Goal: Task Accomplishment & Management: Complete application form

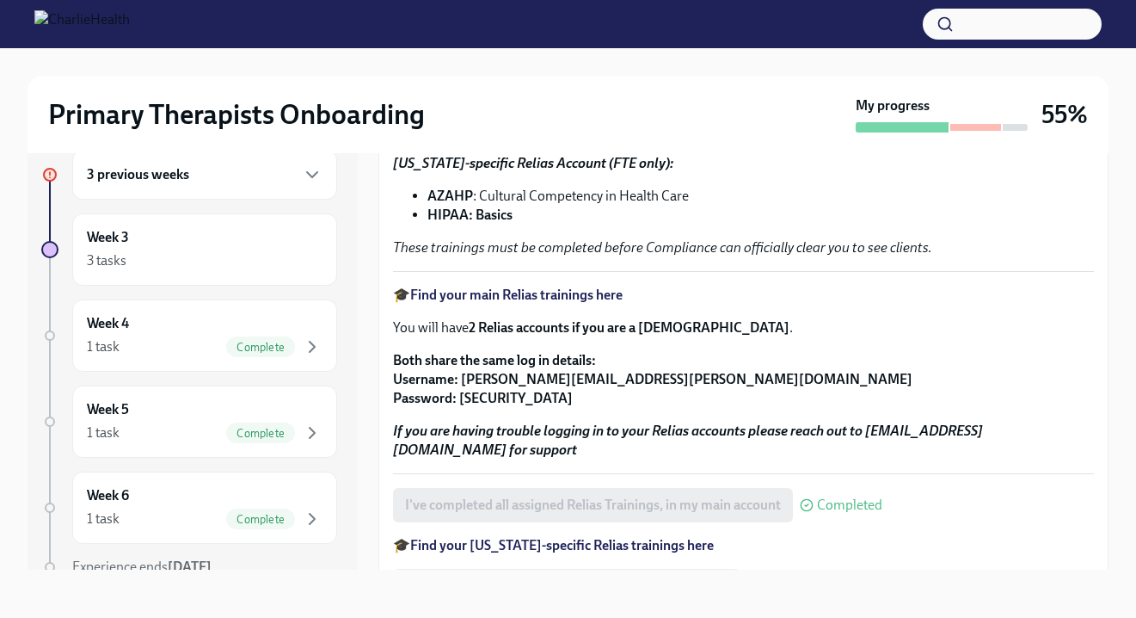
scroll to position [205, 0]
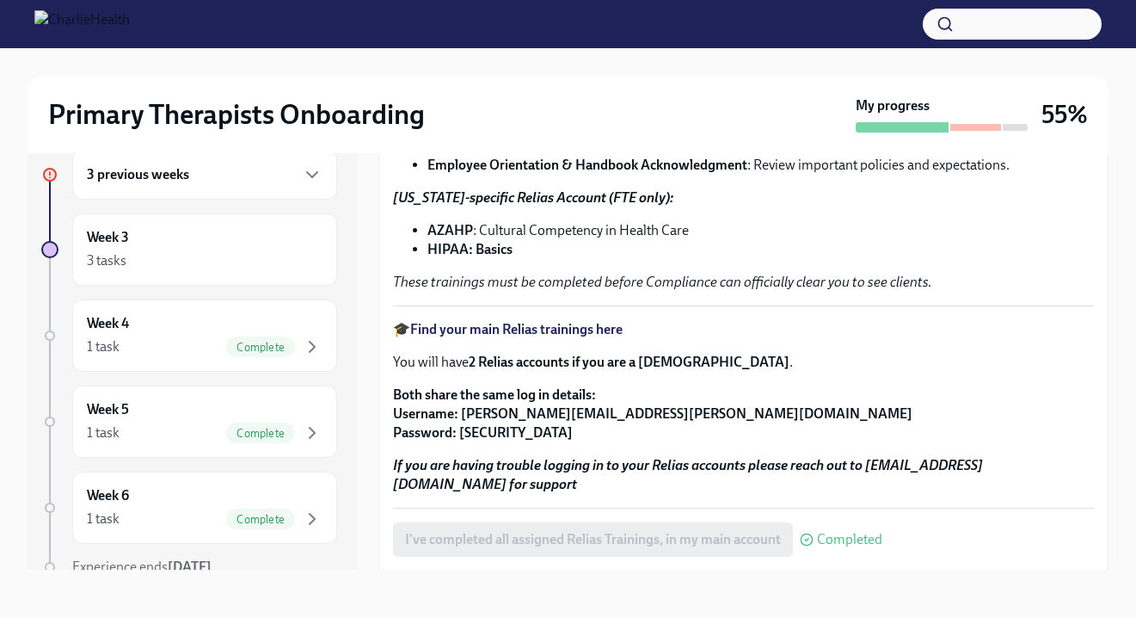
click at [473, 230] on li "AZAHP : Cultural Competency in Health Care" at bounding box center [760, 230] width 667 height 19
click at [465, 230] on strong "AZAHP" at bounding box center [450, 230] width 46 height 16
click at [588, 283] on em "These trainings must be completed before Compliance can officially clear you to…" at bounding box center [662, 281] width 539 height 16
click at [314, 177] on icon "button" at bounding box center [312, 174] width 21 height 21
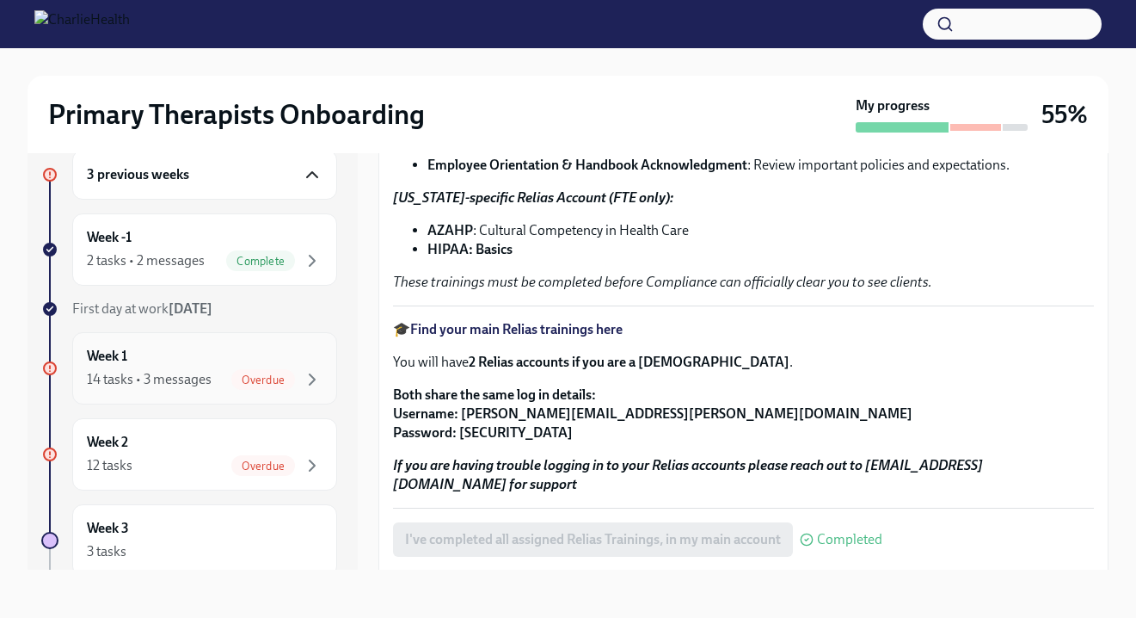
click at [269, 380] on span "Overdue" at bounding box center [263, 379] width 64 height 13
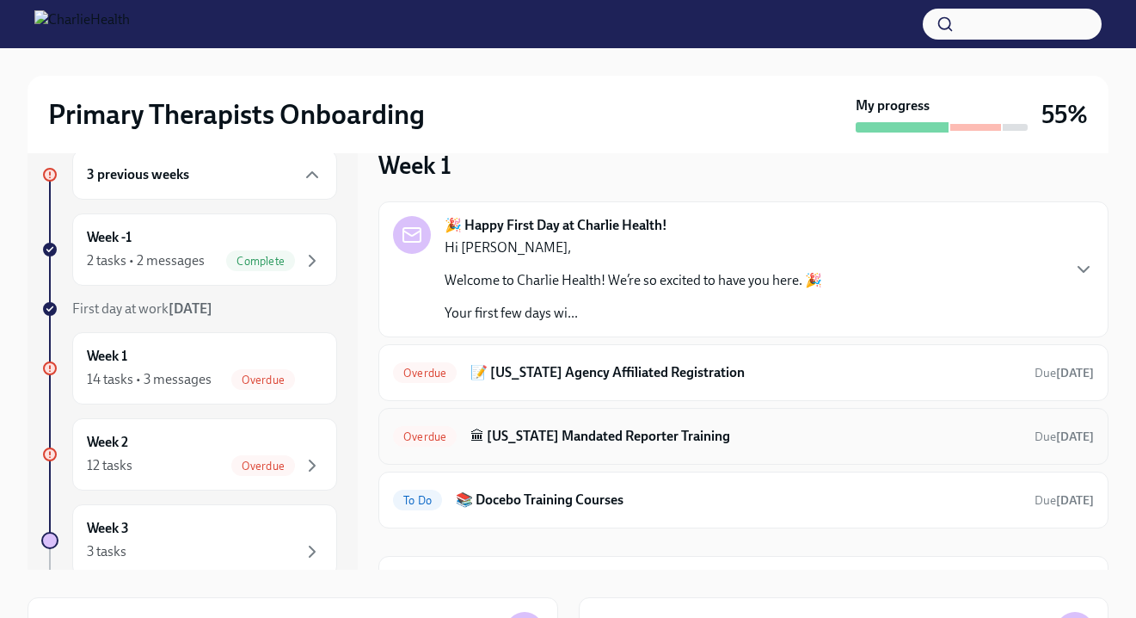
click at [644, 439] on h6 "🏛 [US_STATE] Mandated Reporter Training" at bounding box center [745, 436] width 550 height 19
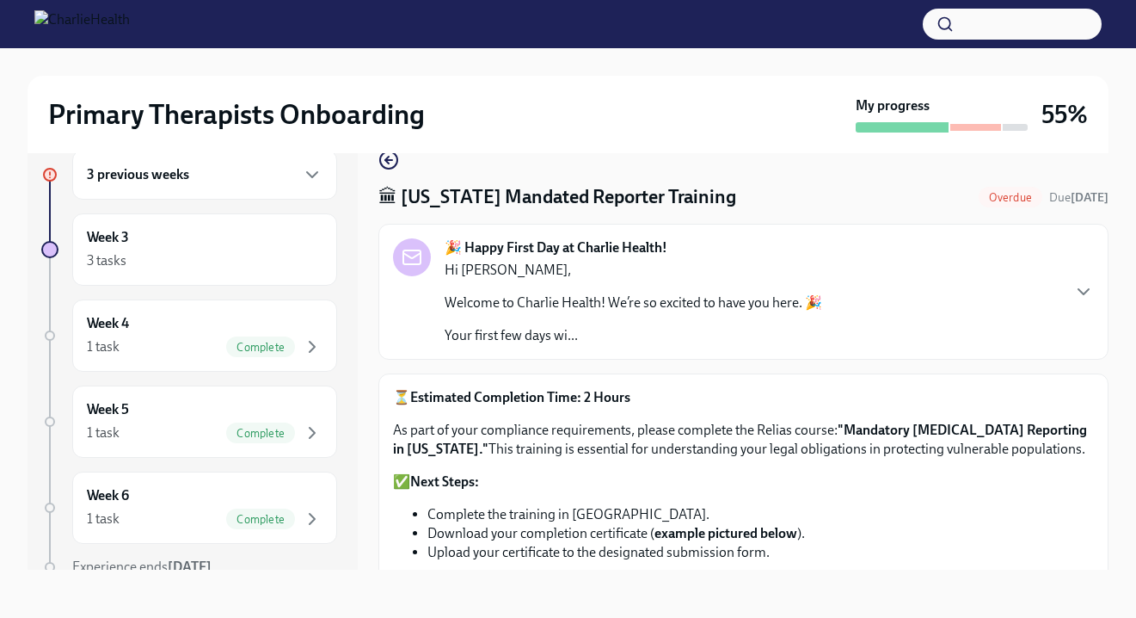
click at [885, 434] on strong ""Mandatory [MEDICAL_DATA] Reporting in [US_STATE]."" at bounding box center [740, 438] width 694 height 35
click at [1020, 508] on li "Complete the training in [GEOGRAPHIC_DATA]." at bounding box center [760, 514] width 667 height 19
click at [1003, 538] on li "Download your completion certificate ( example pictured below )." at bounding box center [760, 533] width 667 height 19
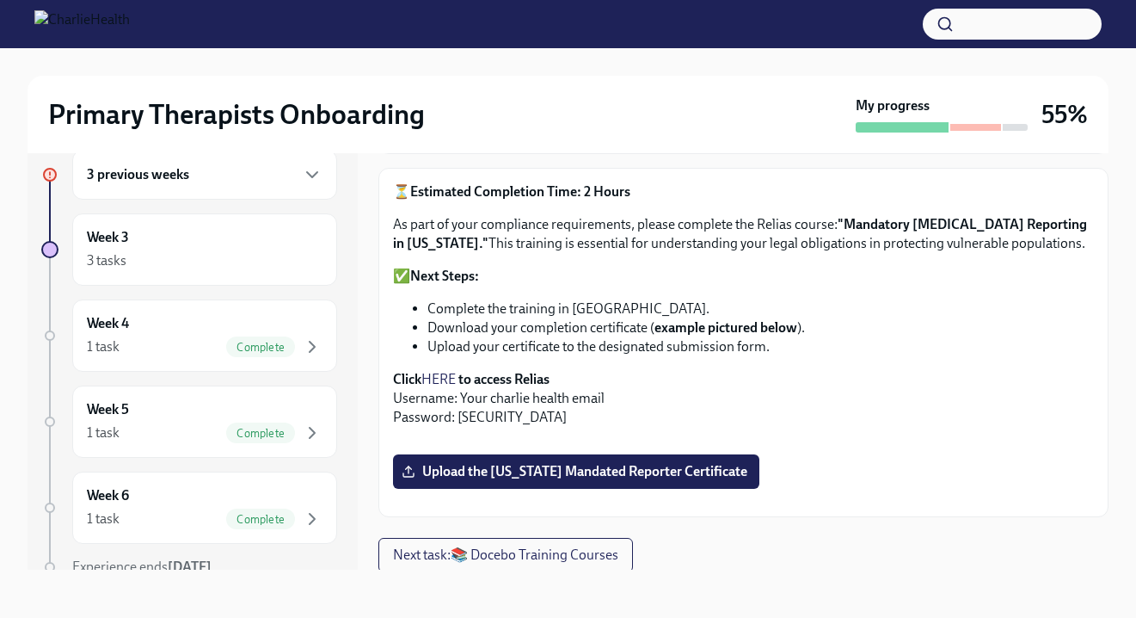
scroll to position [206, 0]
drag, startPoint x: 492, startPoint y: 379, endPoint x: 479, endPoint y: 379, distance: 12.9
click at [479, 379] on strong "to access Relias" at bounding box center [503, 378] width 91 height 16
click at [451, 384] on link "HERE" at bounding box center [438, 378] width 34 height 16
click at [1090, 366] on div "⏳ Estimated Completion Time: 2 Hours As part of your compliance requirements, p…" at bounding box center [743, 303] width 701 height 244
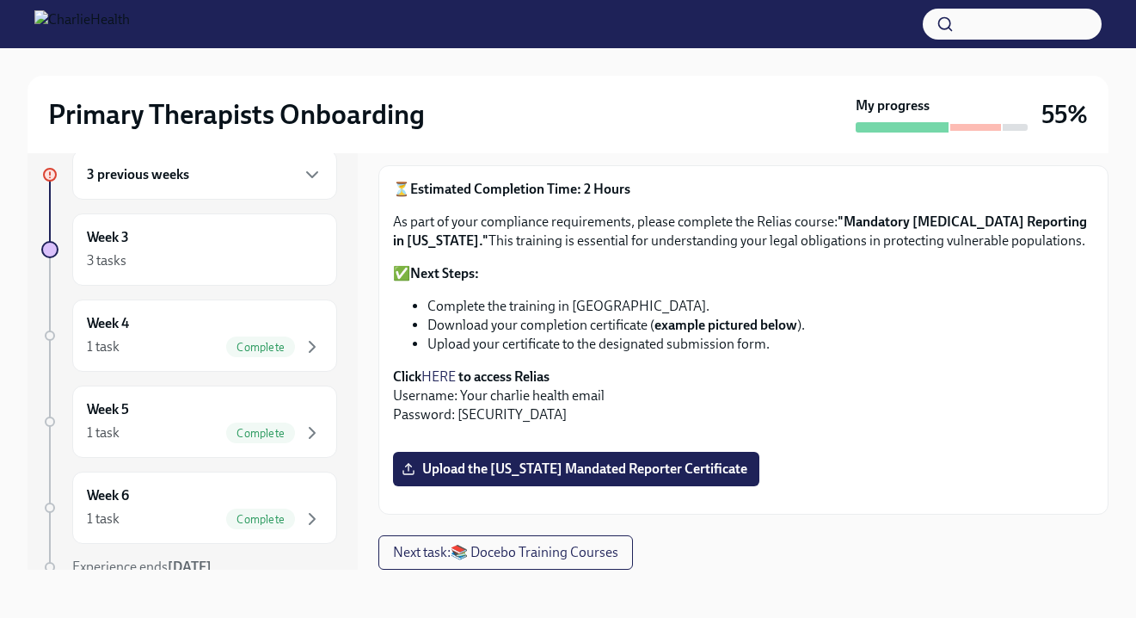
scroll to position [619, 0]
click at [587, 460] on span "Upload the [US_STATE] Mandated Reporter Certificate" at bounding box center [576, 468] width 342 height 17
click at [0, 0] on input "Upload the [US_STATE] Mandated Reporter Certificate" at bounding box center [0, 0] width 0 height 0
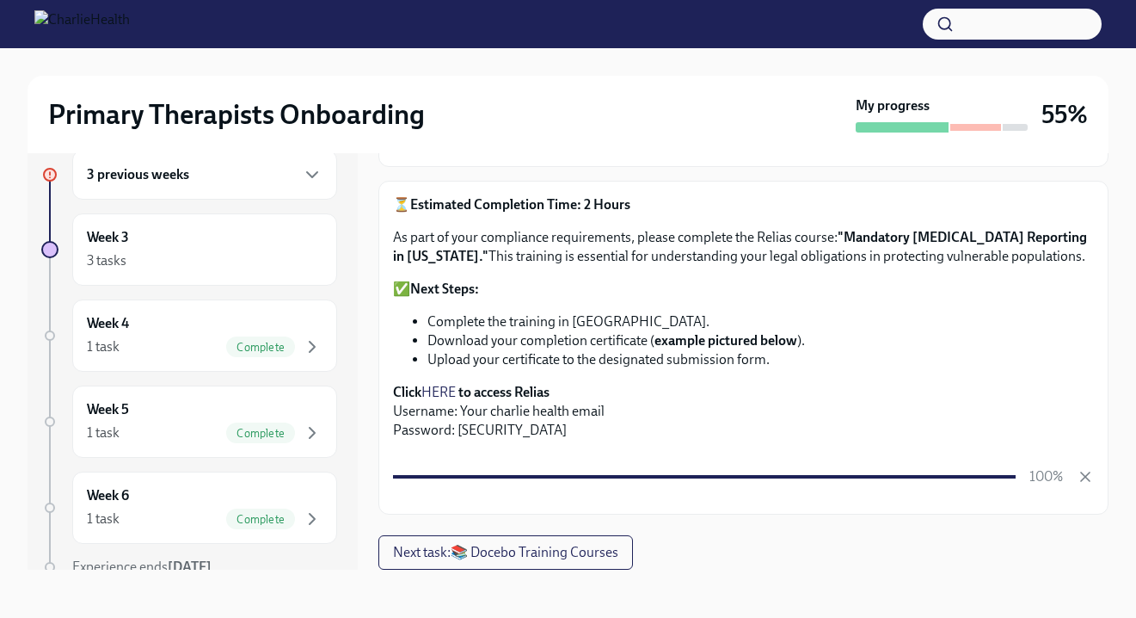
scroll to position [636, 0]
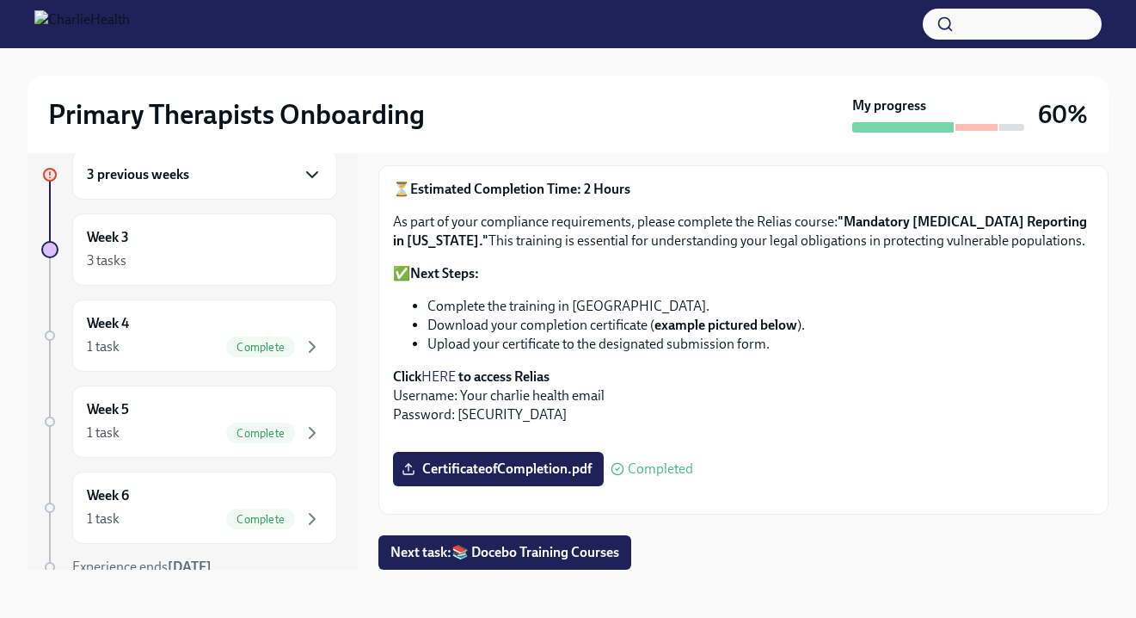
click at [304, 164] on icon "button" at bounding box center [312, 174] width 21 height 21
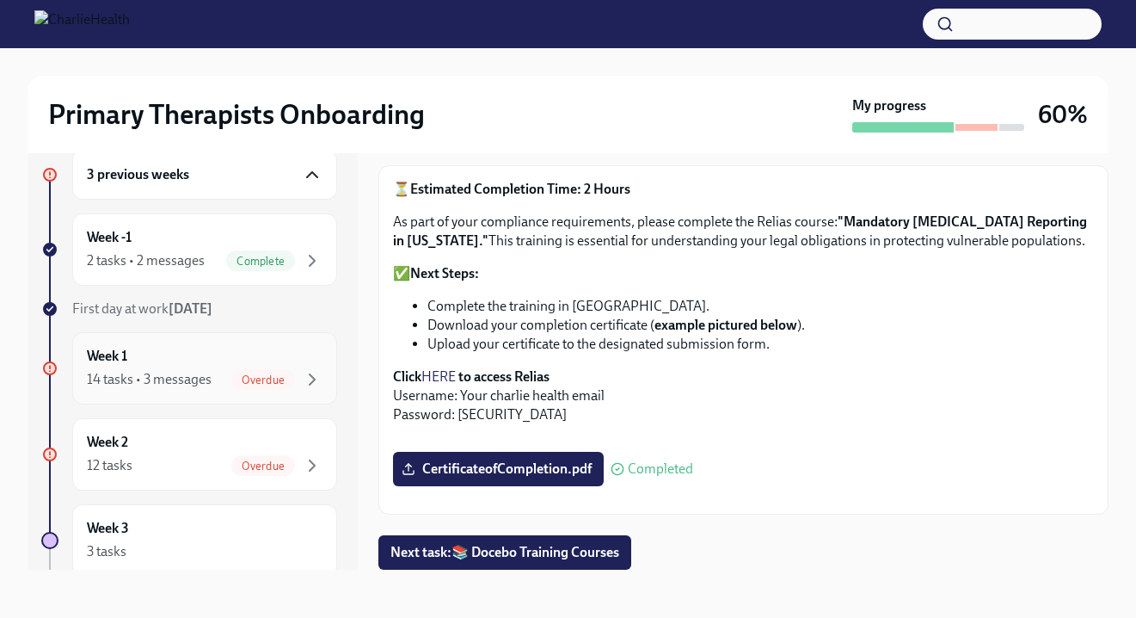
click at [267, 372] on div "Overdue" at bounding box center [263, 379] width 64 height 21
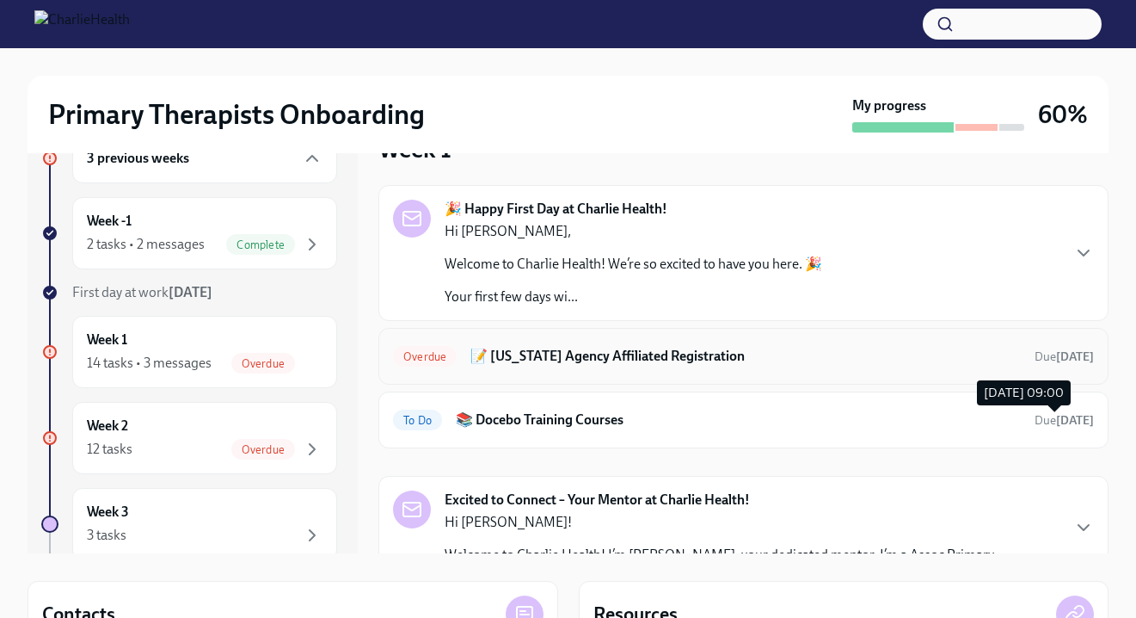
scroll to position [46, 0]
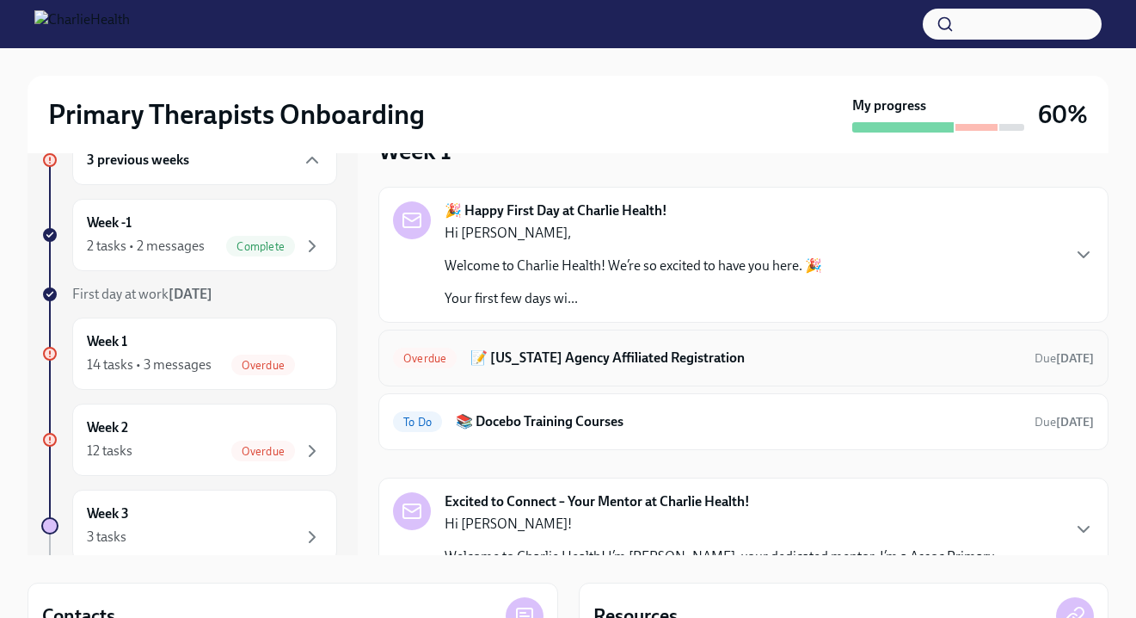
click at [502, 353] on h6 "📝 [US_STATE] Agency Affiliated Registration" at bounding box center [745, 357] width 550 height 19
